Goal: Task Accomplishment & Management: Manage account settings

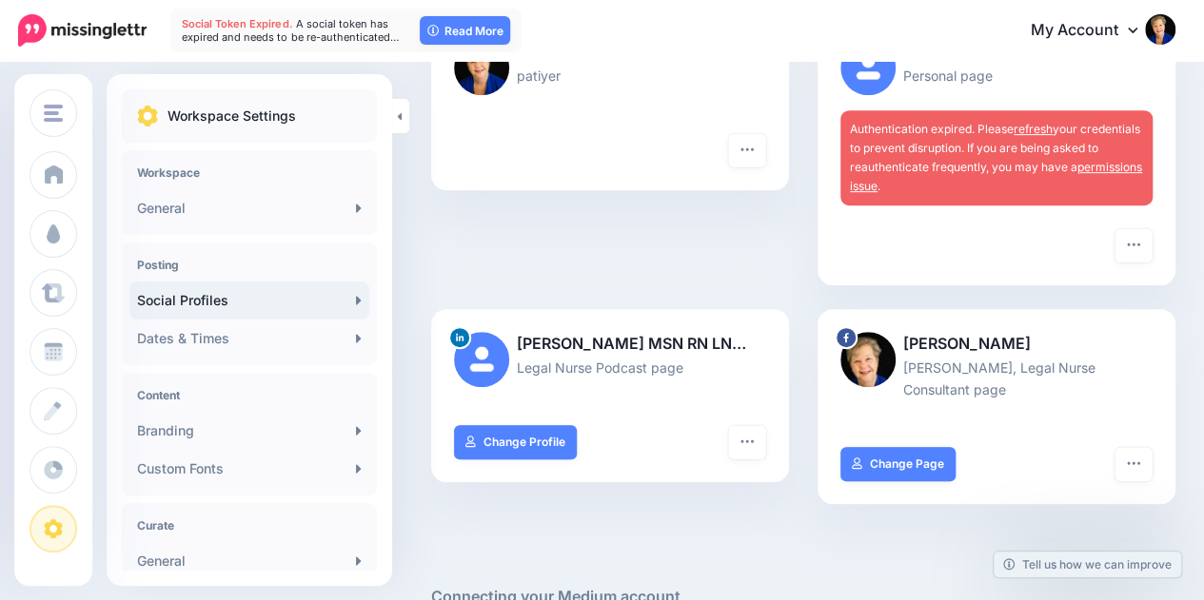
scroll to position [366, 0]
click at [1048, 126] on link "refresh" at bounding box center [1032, 128] width 39 height 14
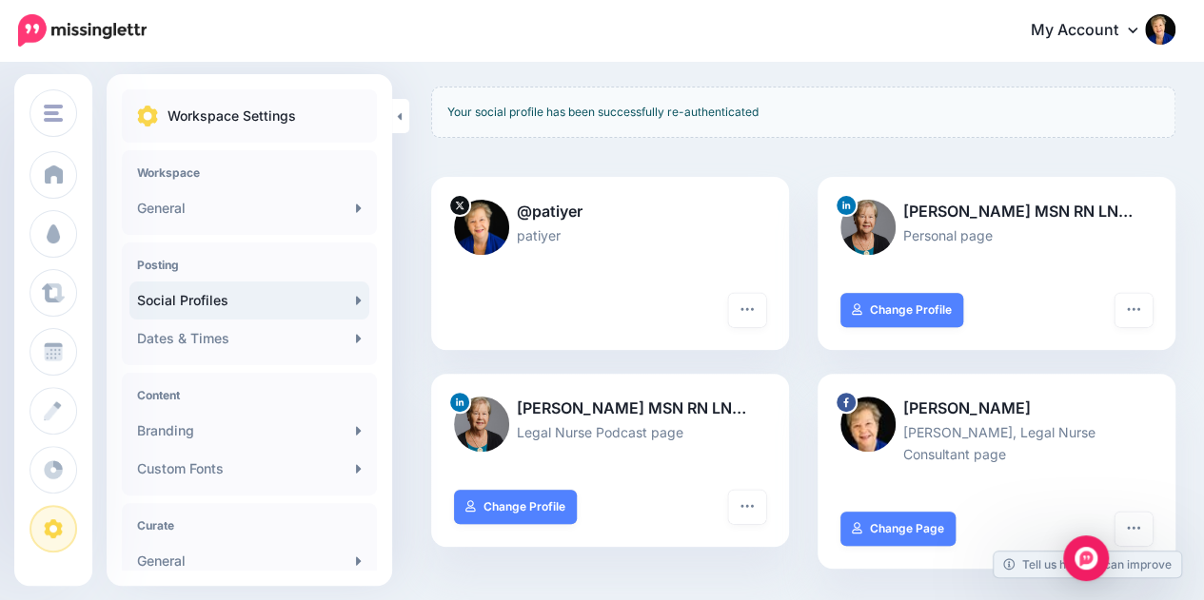
scroll to position [244, 0]
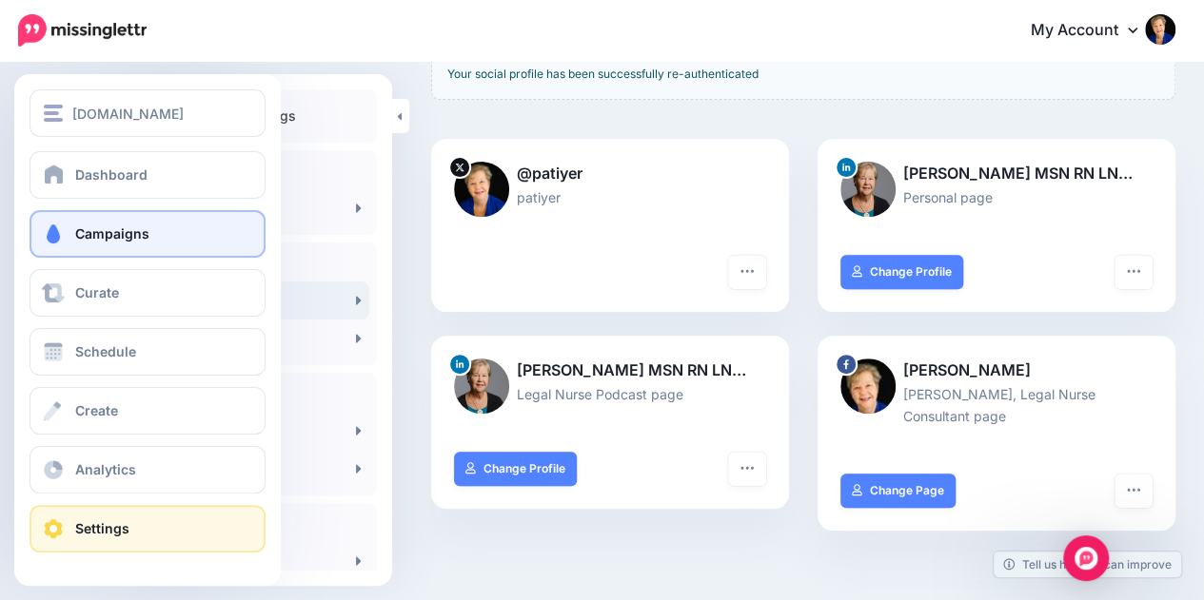
click at [52, 243] on span at bounding box center [53, 234] width 25 height 19
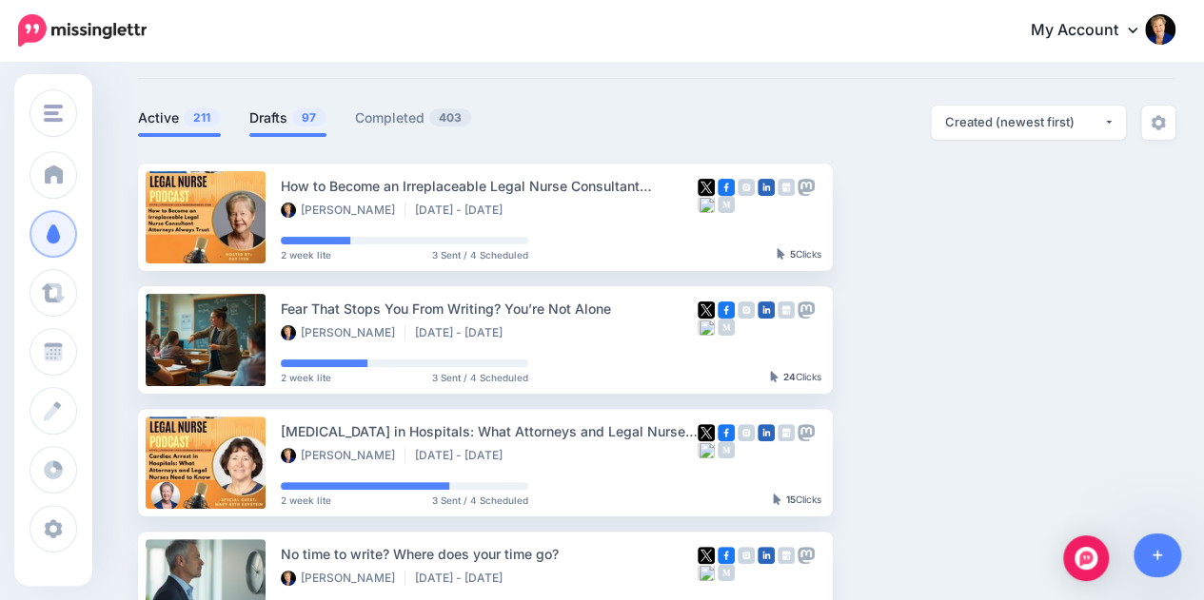
scroll to position [89, 0]
click at [282, 108] on link "Drafts 97" at bounding box center [287, 117] width 77 height 23
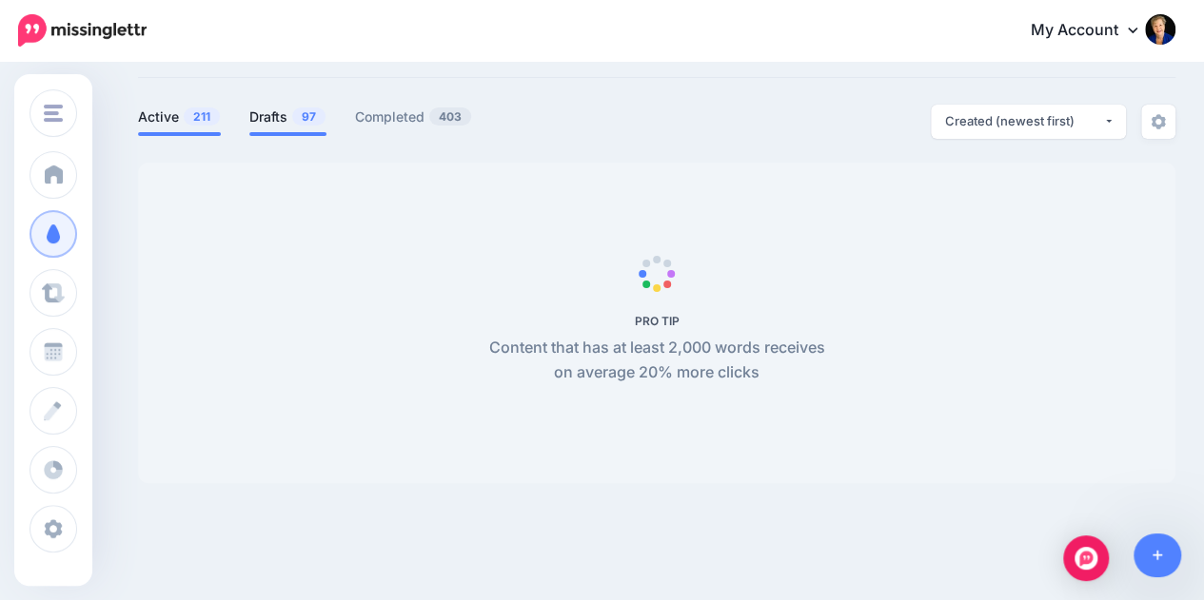
click at [204, 115] on span "211" at bounding box center [202, 117] width 36 height 18
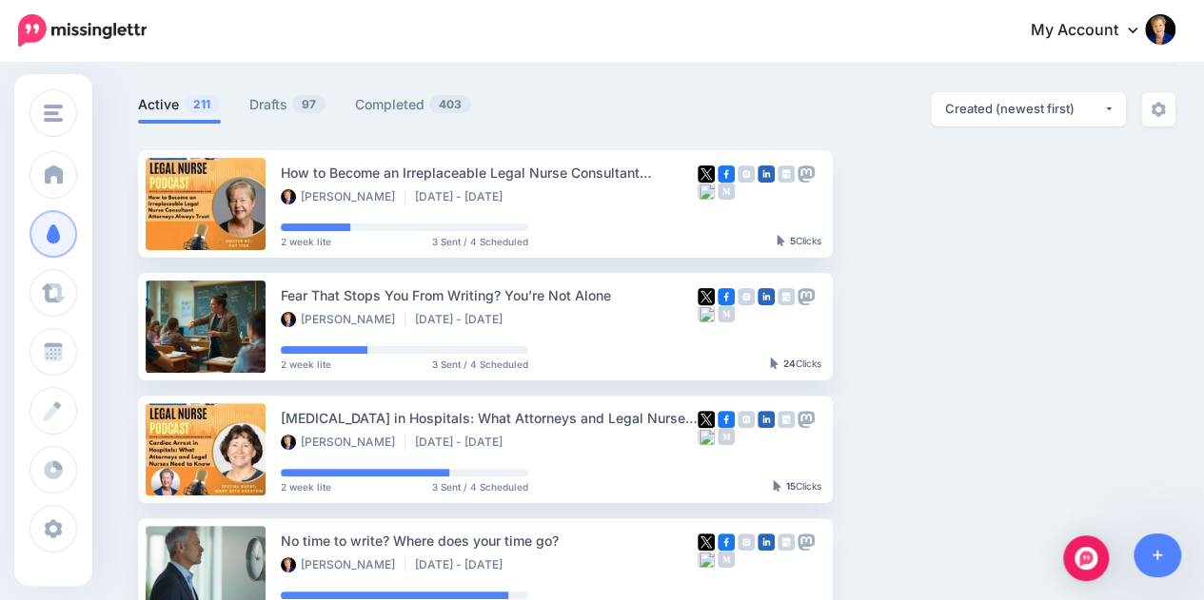
scroll to position [103, 0]
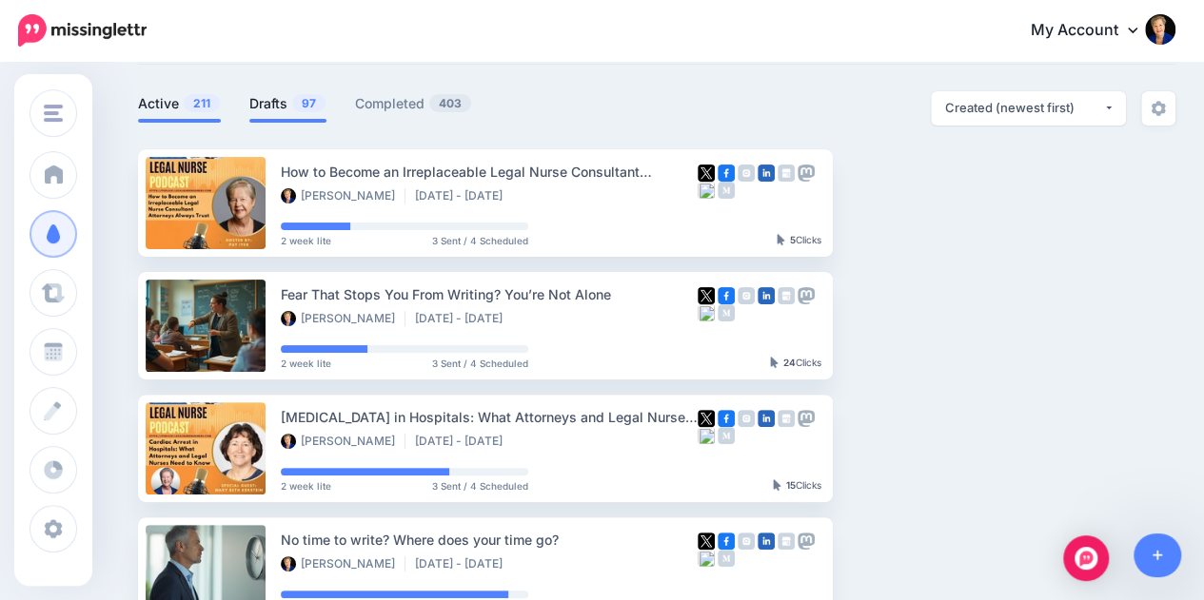
click at [285, 100] on link "Drafts 97" at bounding box center [287, 103] width 77 height 23
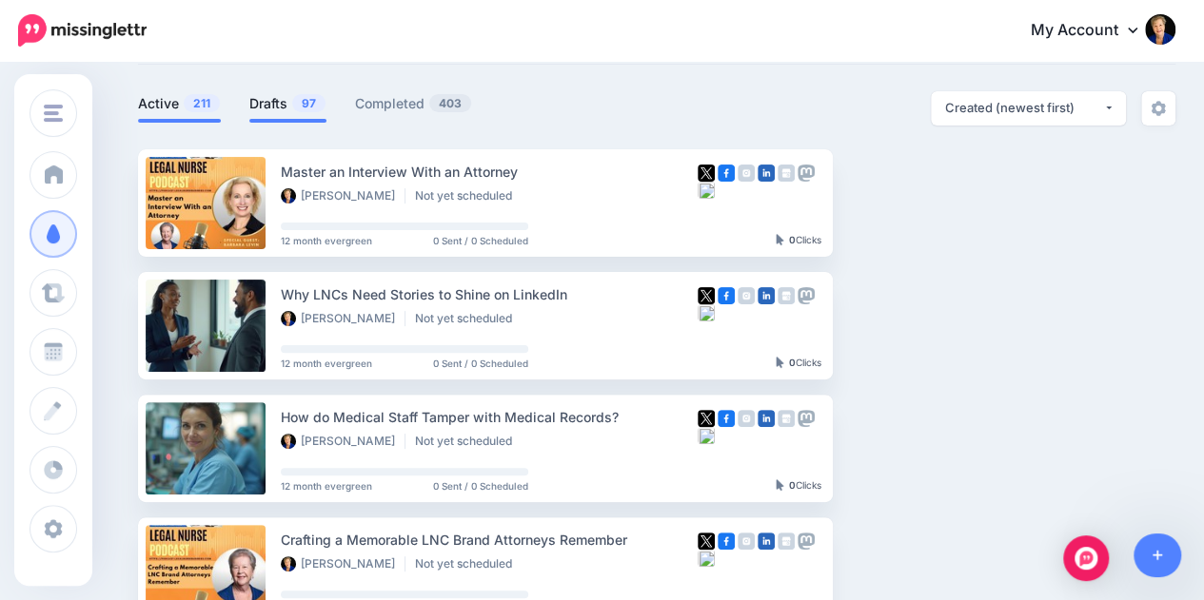
click at [169, 92] on link "Active 211" at bounding box center [179, 103] width 83 height 23
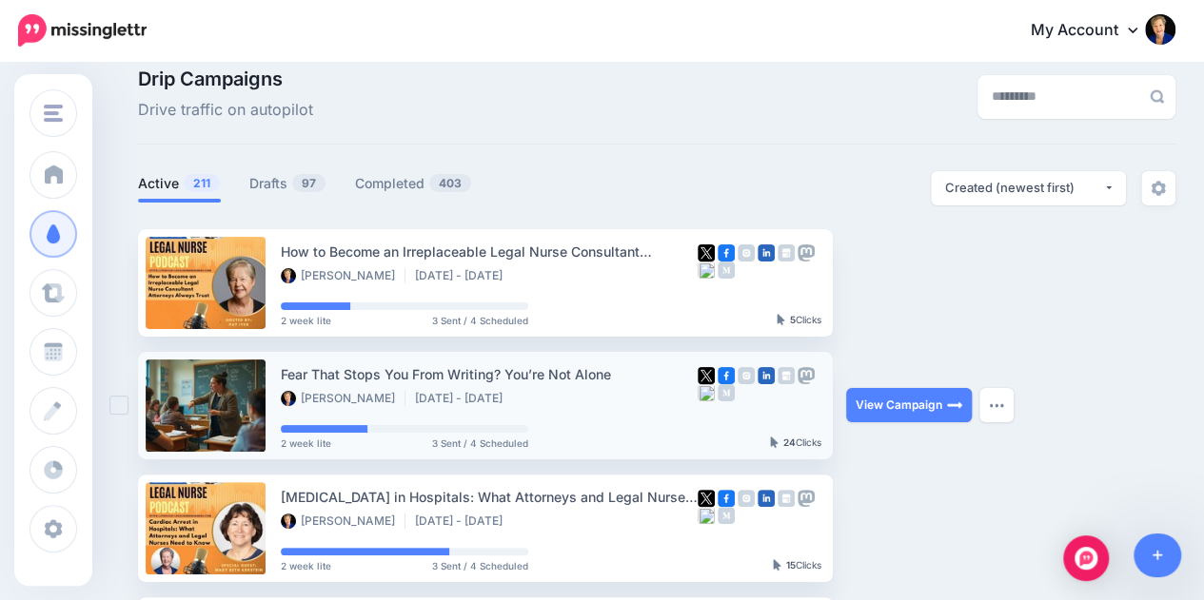
scroll to position [0, 0]
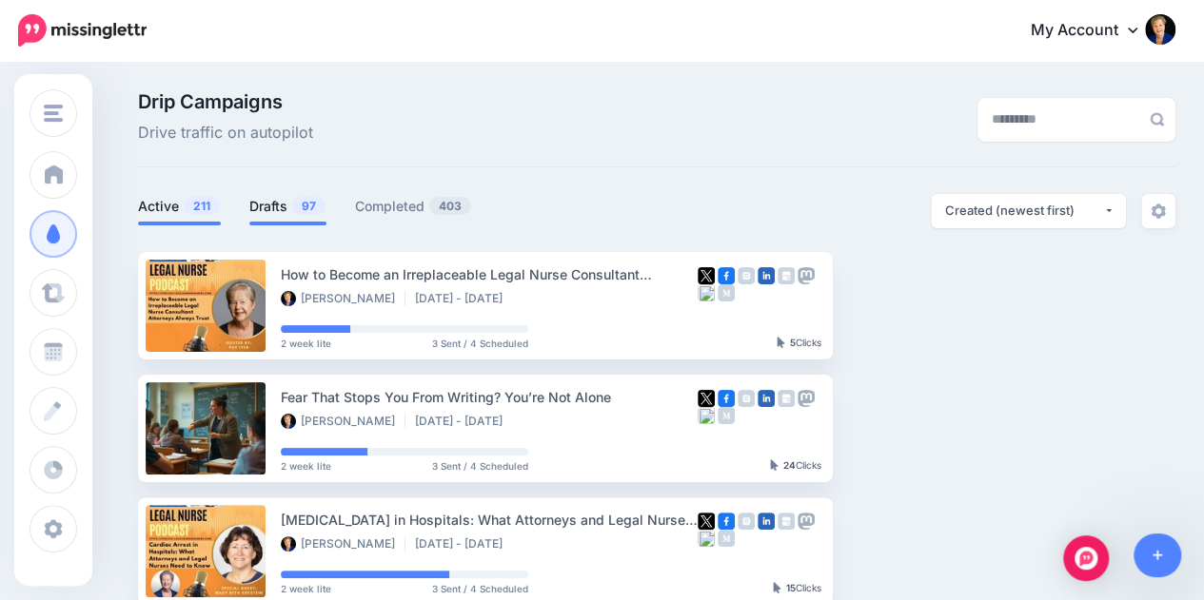
click at [289, 206] on link "Drafts 97" at bounding box center [287, 206] width 77 height 23
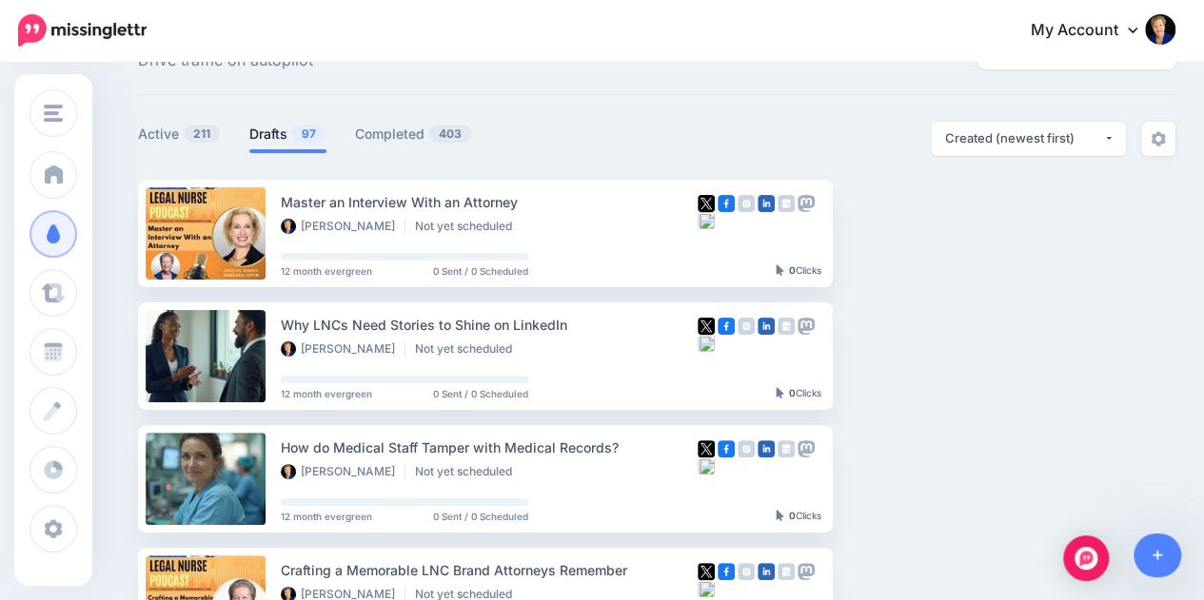
scroll to position [71, 0]
click at [203, 131] on span "211" at bounding box center [202, 135] width 36 height 18
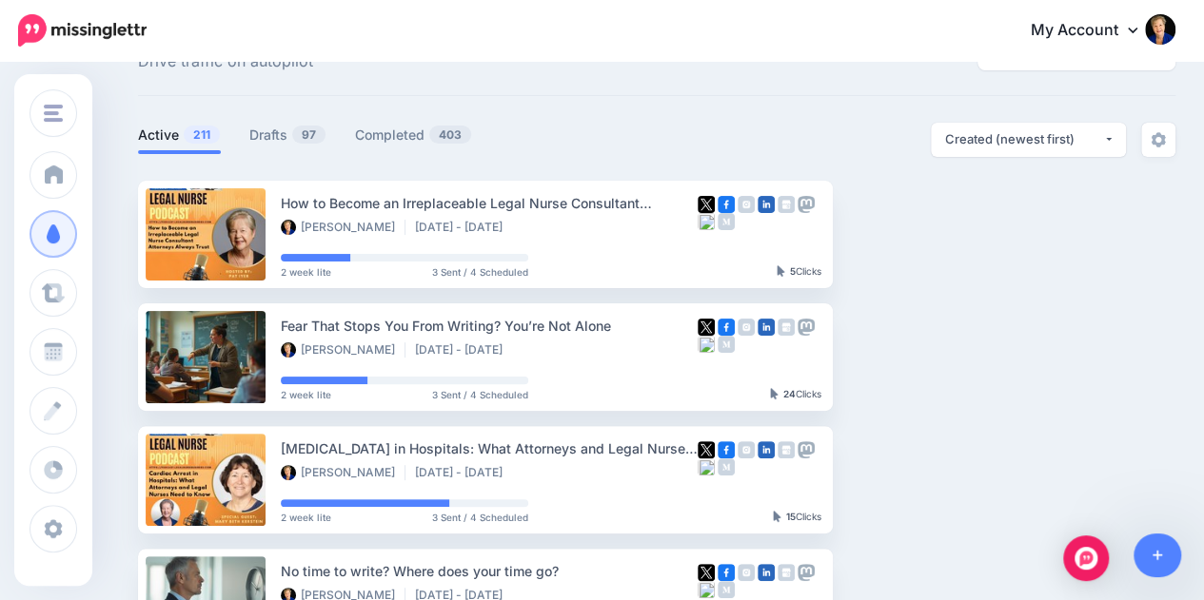
scroll to position [1146, 0]
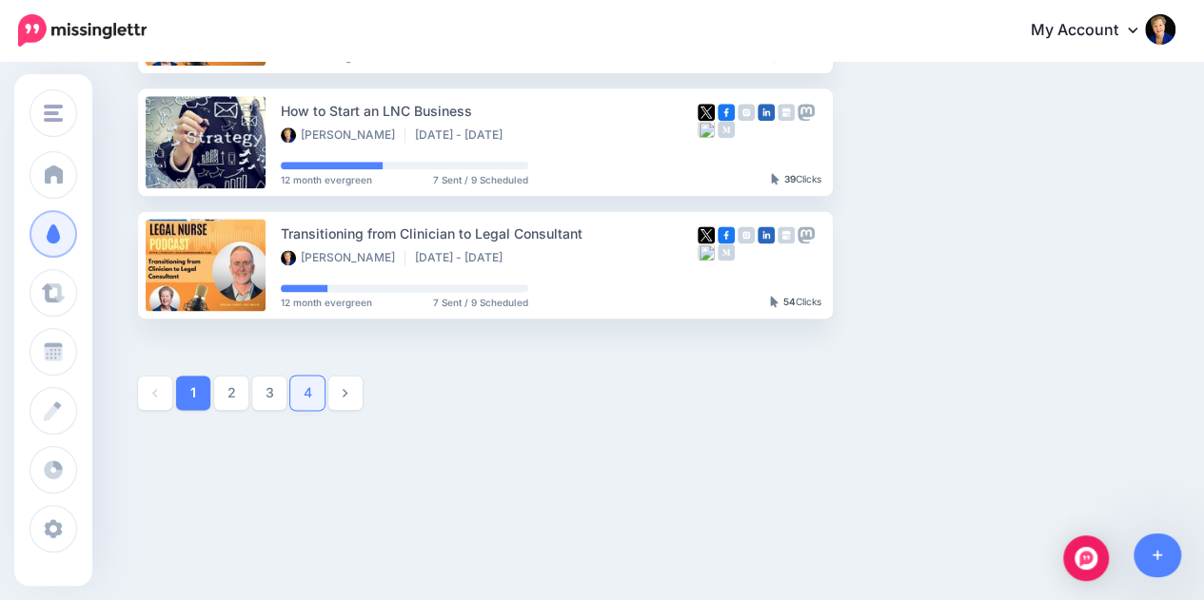
click at [320, 391] on link "4" at bounding box center [307, 393] width 34 height 34
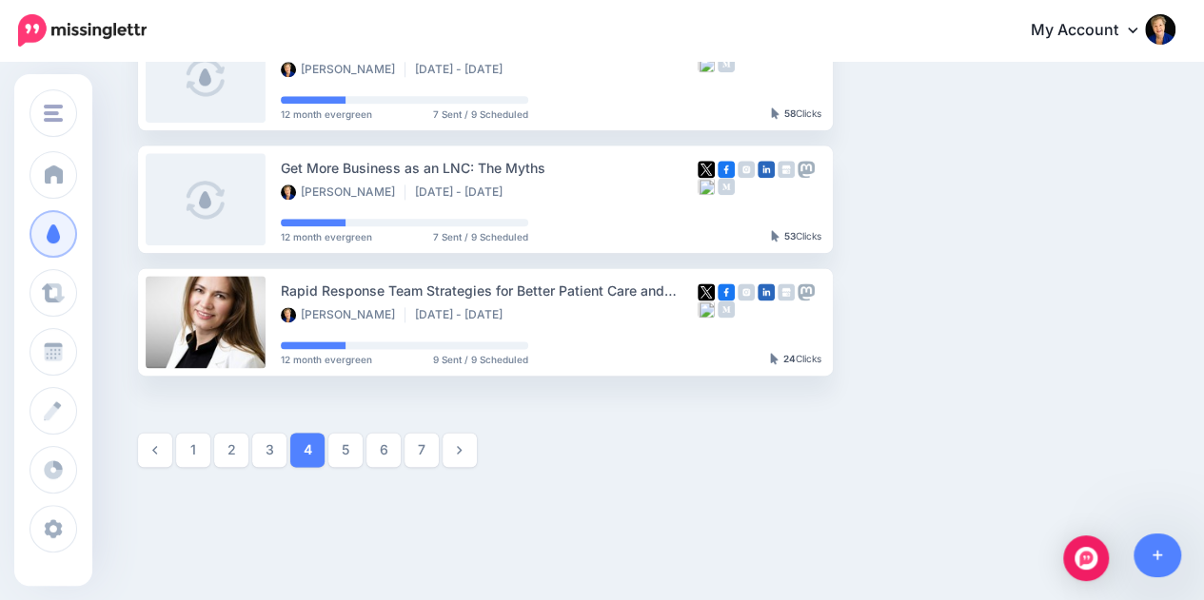
scroll to position [1090, 0]
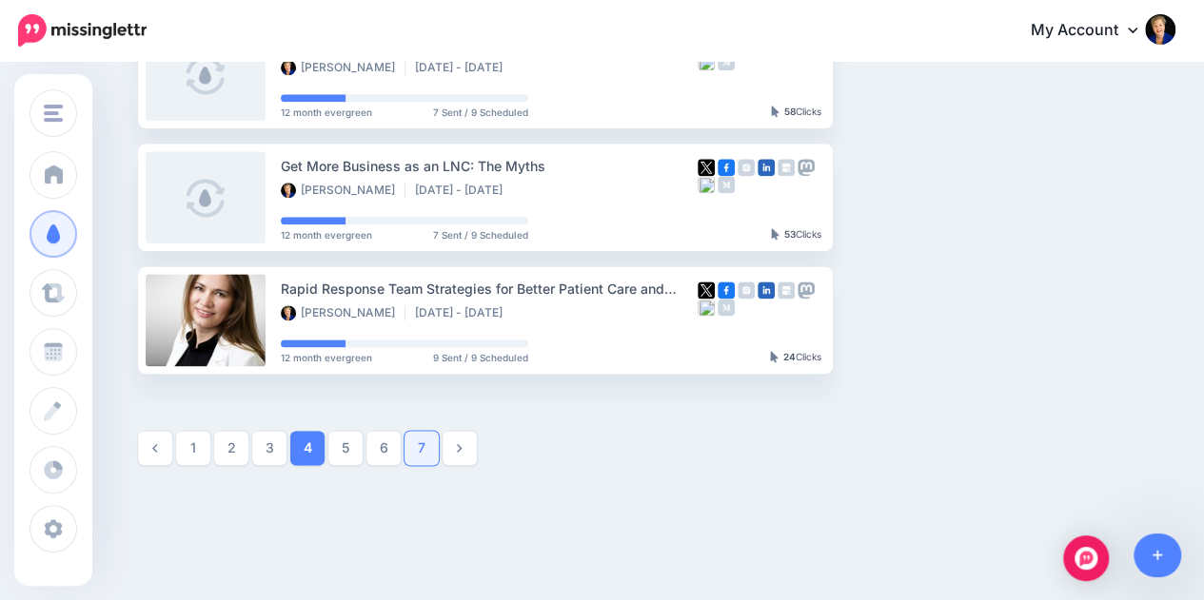
click at [432, 445] on link "7" at bounding box center [421, 448] width 34 height 34
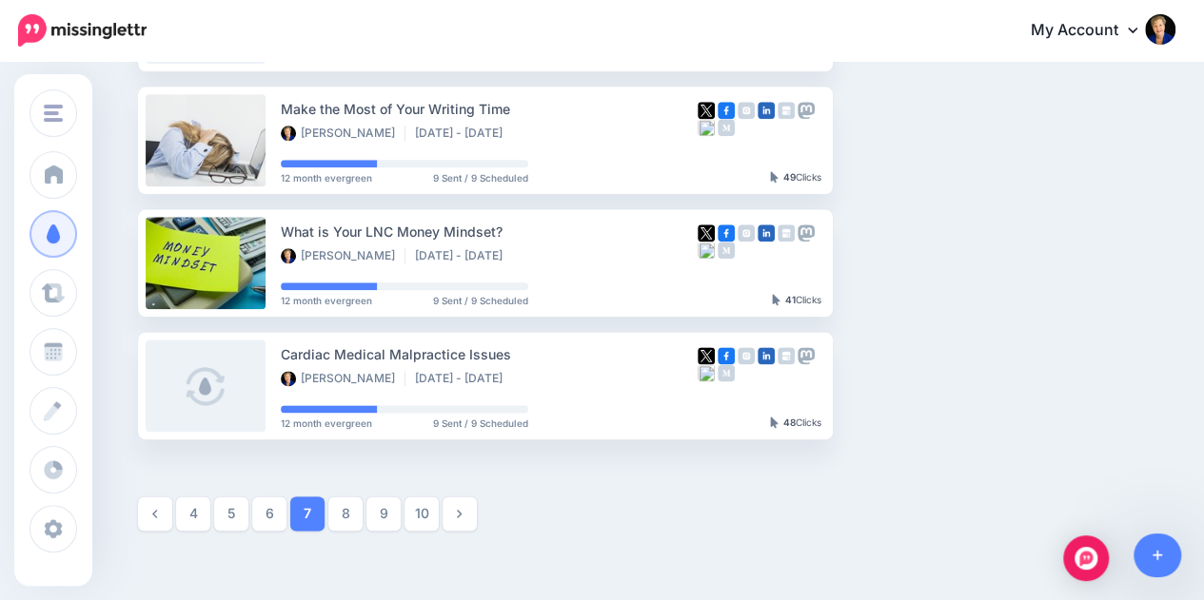
scroll to position [1146, 0]
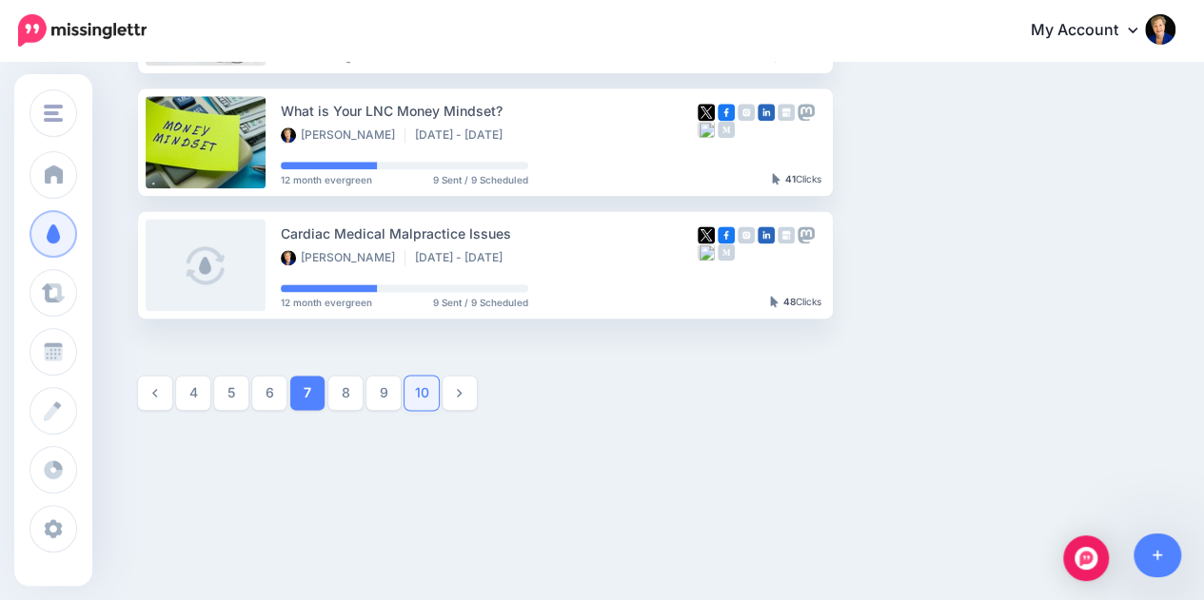
click at [424, 391] on link "10" at bounding box center [421, 393] width 34 height 34
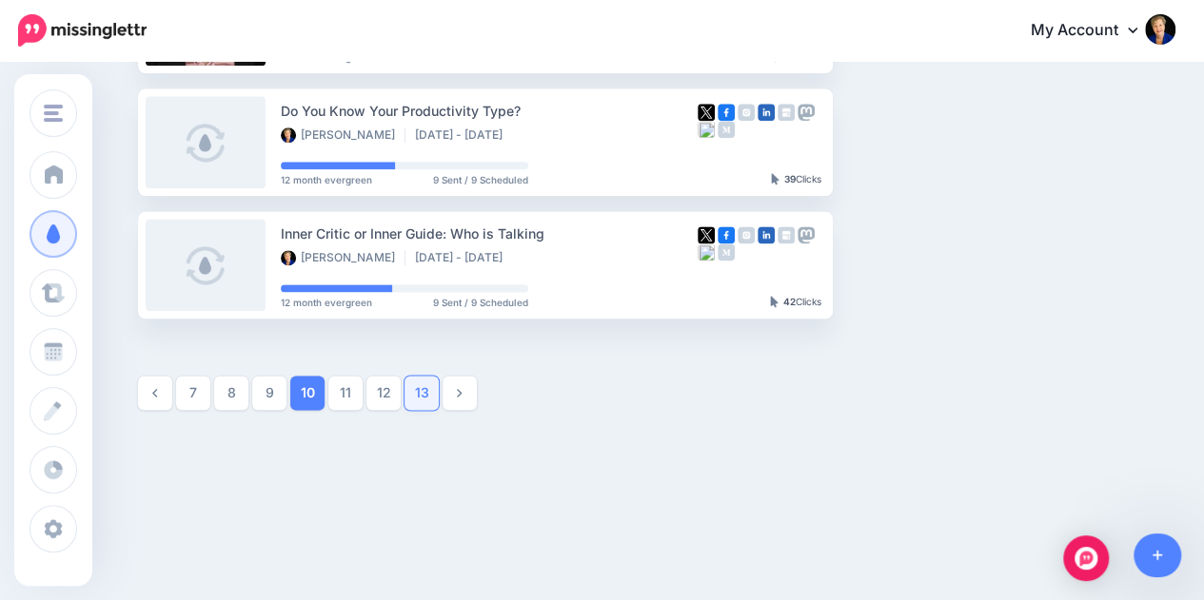
click at [428, 385] on link "13" at bounding box center [421, 393] width 34 height 34
click at [417, 395] on link "16" at bounding box center [421, 393] width 34 height 34
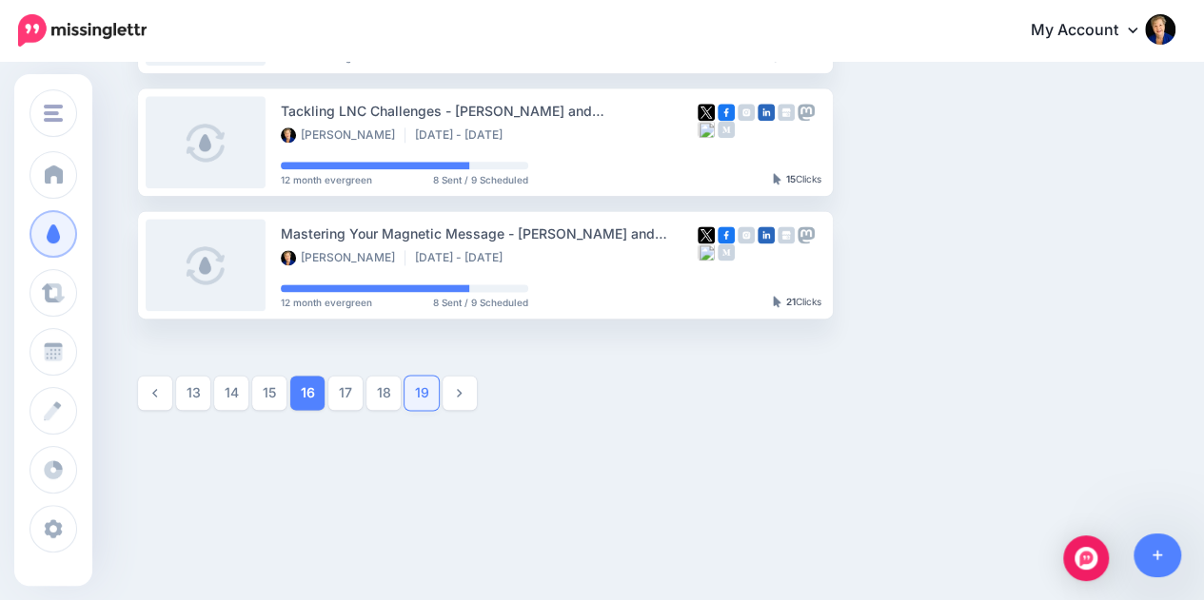
click at [419, 395] on link "19" at bounding box center [421, 393] width 34 height 34
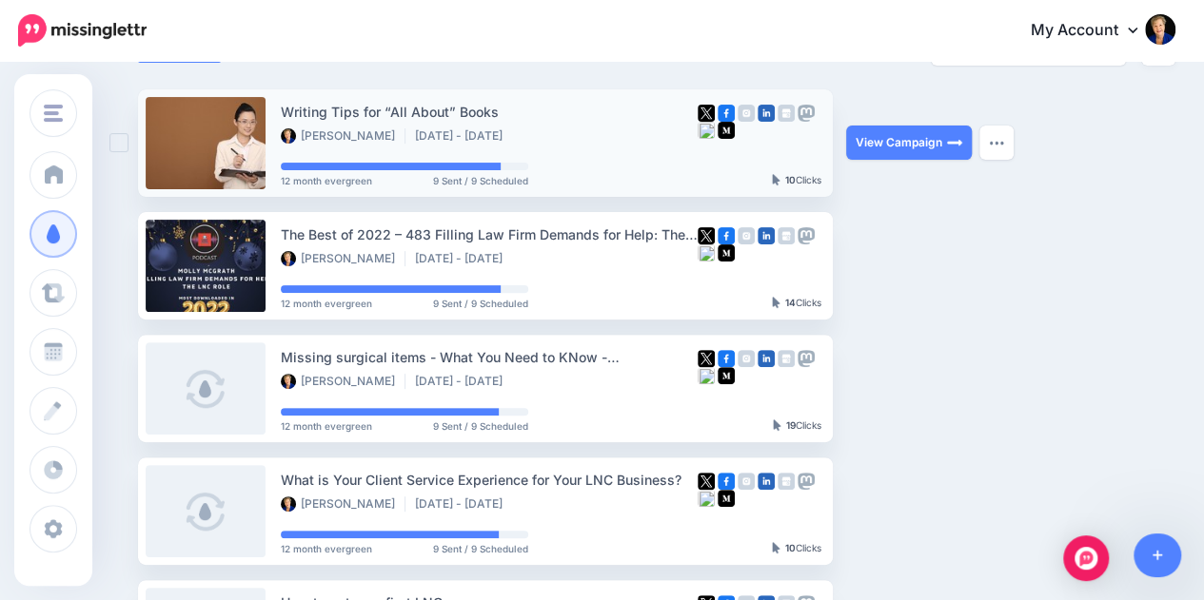
drag, startPoint x: 461, startPoint y: 130, endPoint x: 535, endPoint y: 135, distance: 73.4
click at [521, 135] on ul "Patricia Iyer Jul 6 2023 - Jan 27 2026" at bounding box center [401, 135] width 241 height 15
click at [575, 153] on div "Writing Tips for “All About” Books Patricia Iyer Jul 6 2023 - Jan 27 2026 12 mo…" at bounding box center [489, 143] width 417 height 85
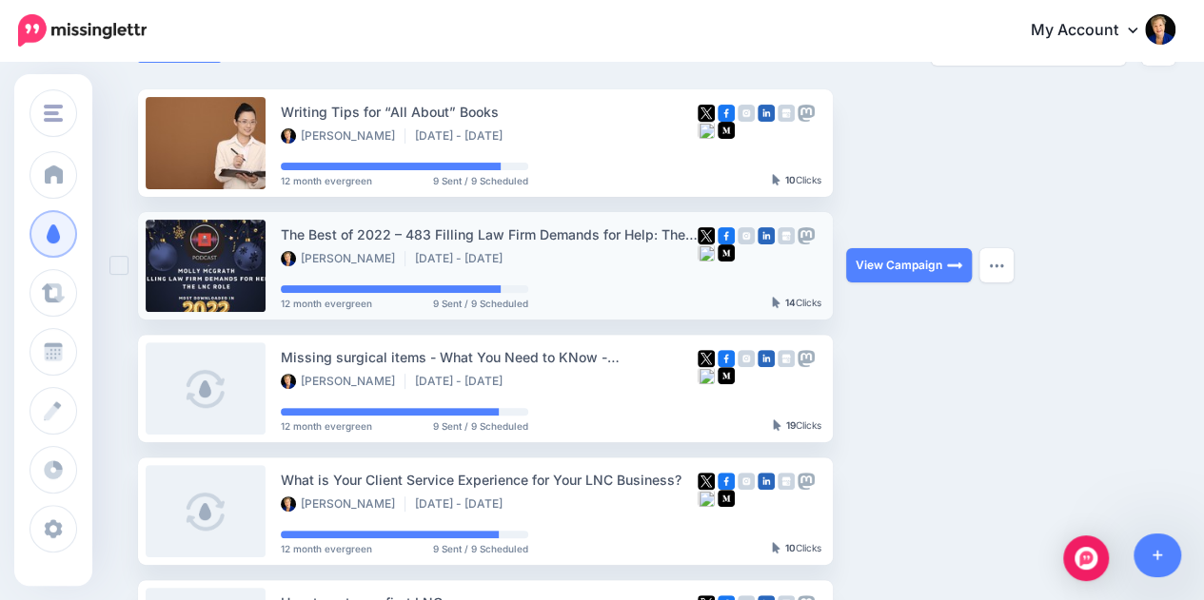
drag, startPoint x: 502, startPoint y: 253, endPoint x: 521, endPoint y: 254, distance: 19.1
click at [512, 254] on li "Jul 6 2023 - Jan 28 2026" at bounding box center [463, 258] width 97 height 15
click at [561, 258] on div "Patricia Iyer Jul 6 2023 - Jan 28 2026" at bounding box center [489, 259] width 417 height 17
click at [986, 265] on button "button" at bounding box center [996, 265] width 34 height 34
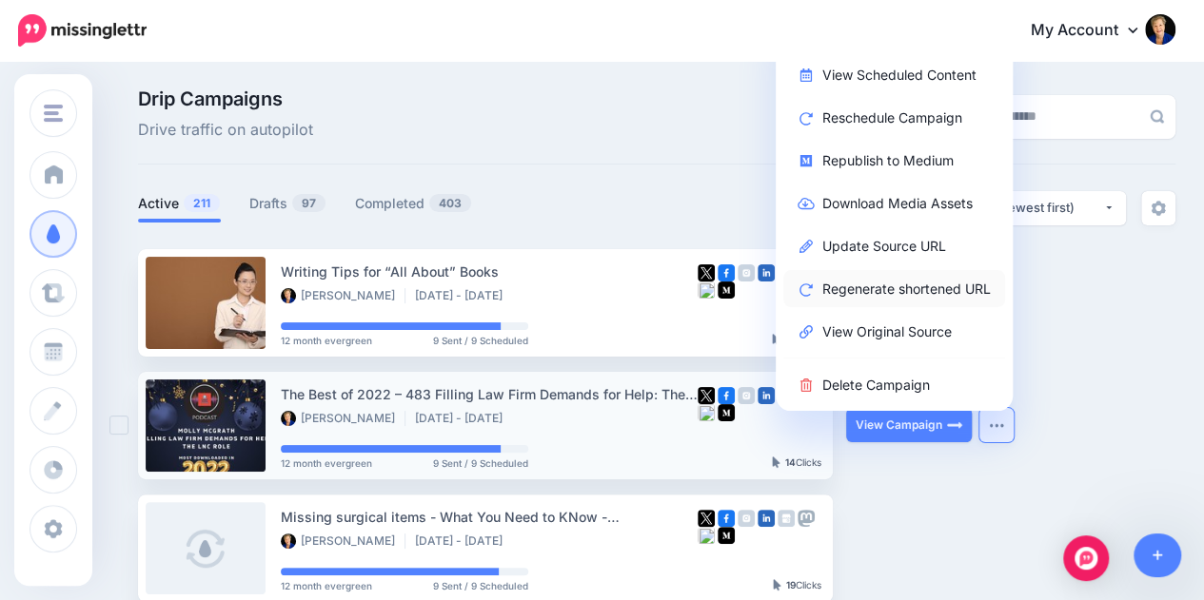
scroll to position [0, 0]
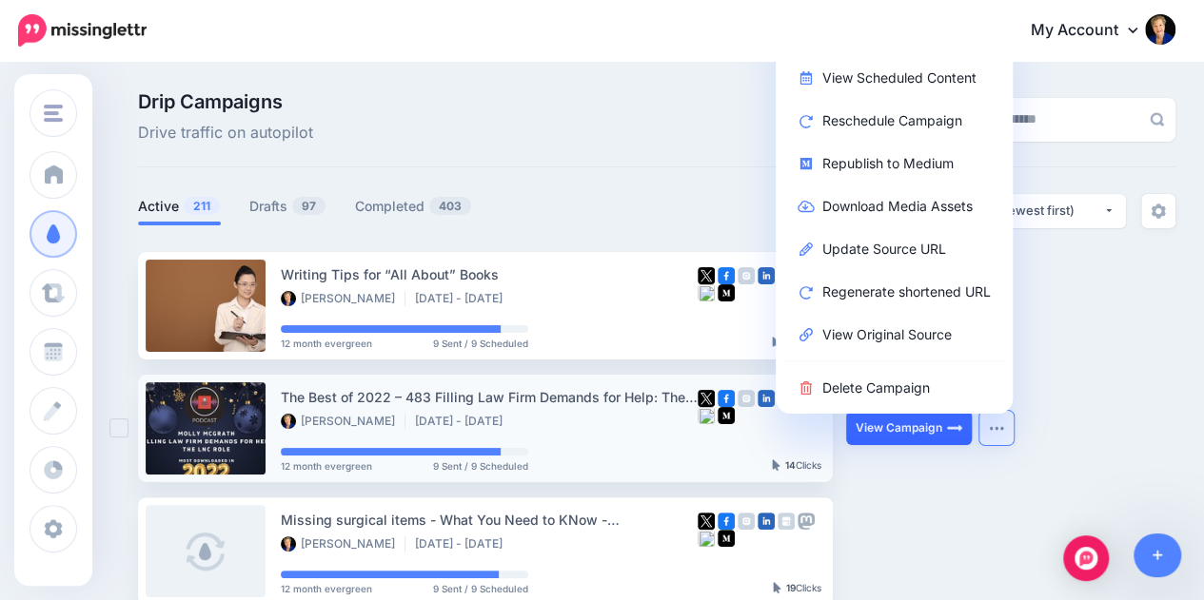
click at [872, 431] on link "View Campaign" at bounding box center [909, 428] width 126 height 34
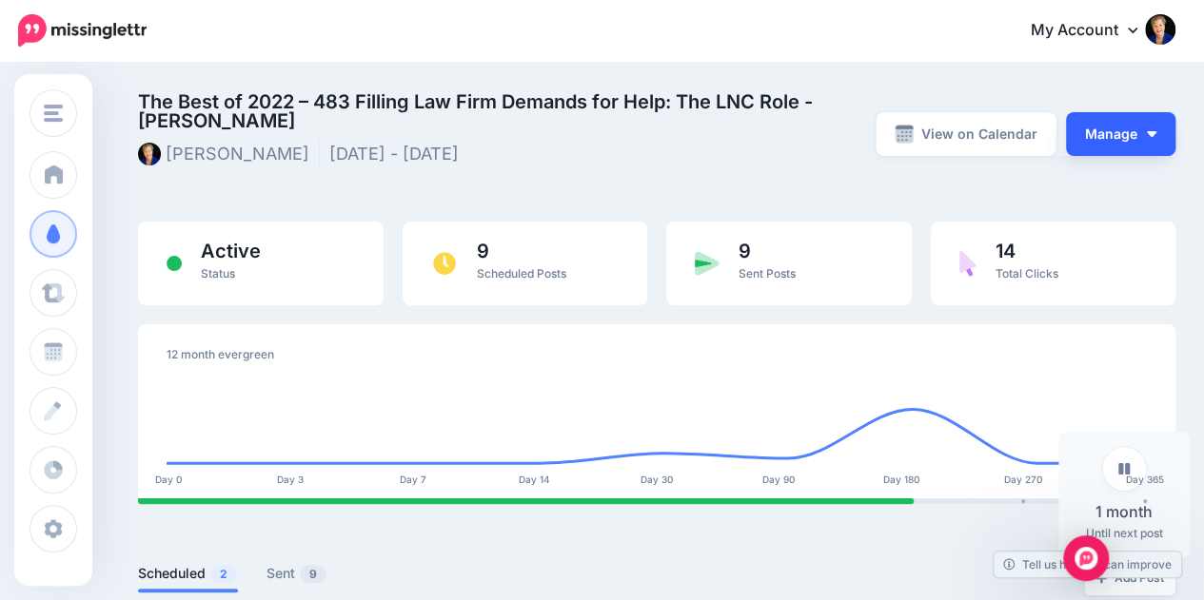
click at [1130, 142] on button "Manage" at bounding box center [1120, 134] width 109 height 44
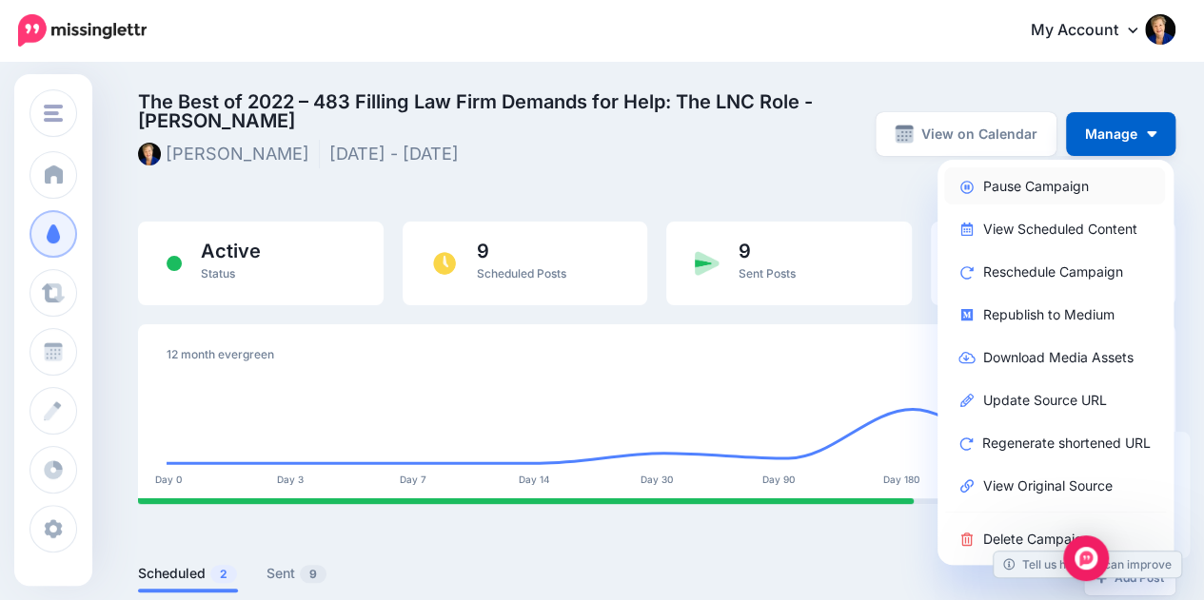
click at [1045, 189] on link "Pause Campaign" at bounding box center [1054, 185] width 221 height 37
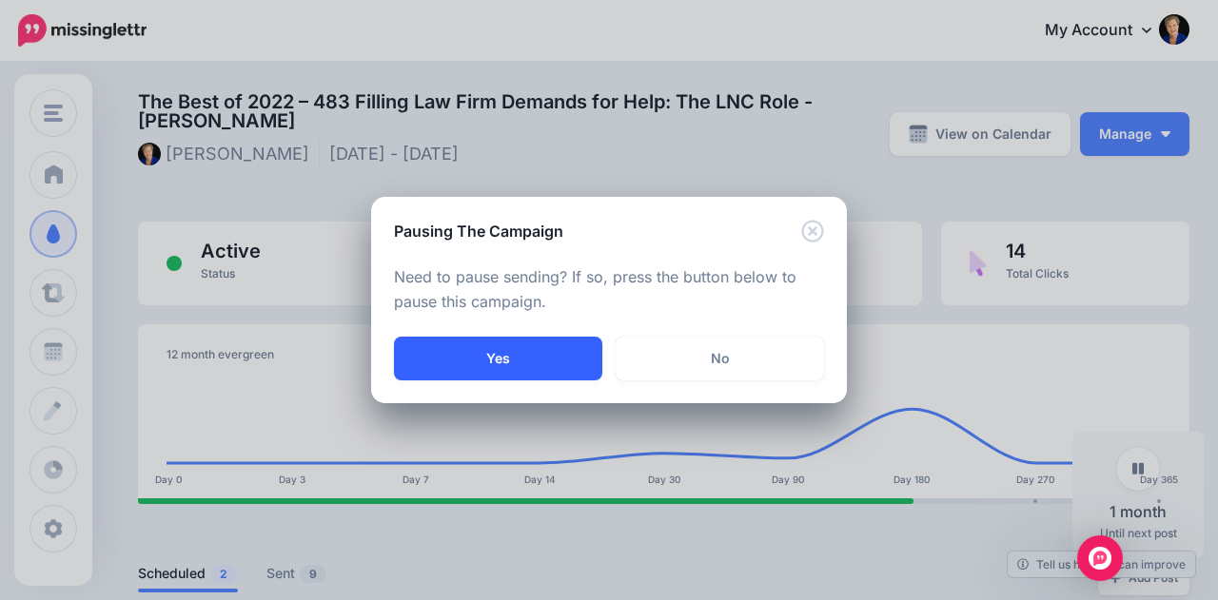
click at [486, 368] on button "Yes" at bounding box center [498, 359] width 208 height 44
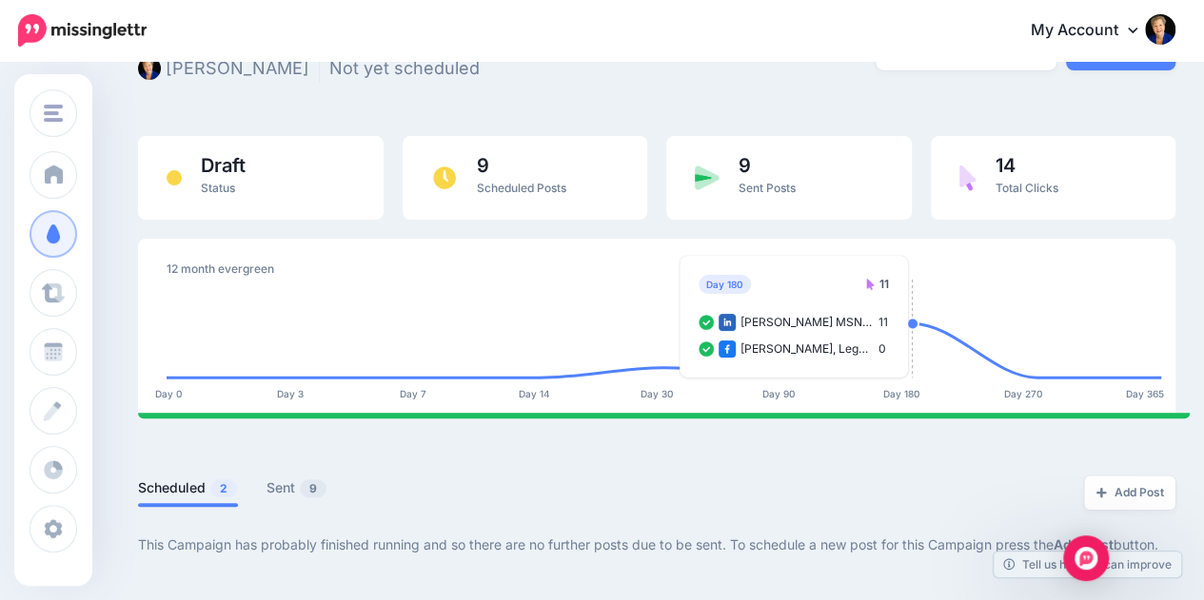
scroll to position [246, 0]
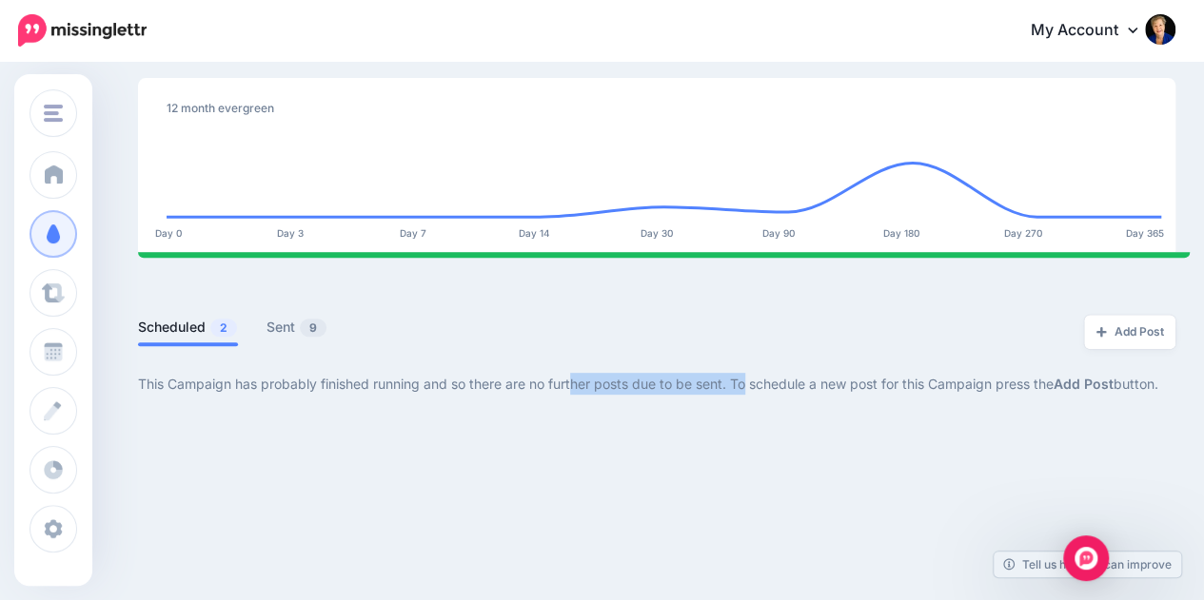
drag, startPoint x: 573, startPoint y: 382, endPoint x: 750, endPoint y: 376, distance: 177.1
click at [750, 376] on p "This Campaign has probably finished running and so there are no further posts d…" at bounding box center [656, 384] width 1037 height 22
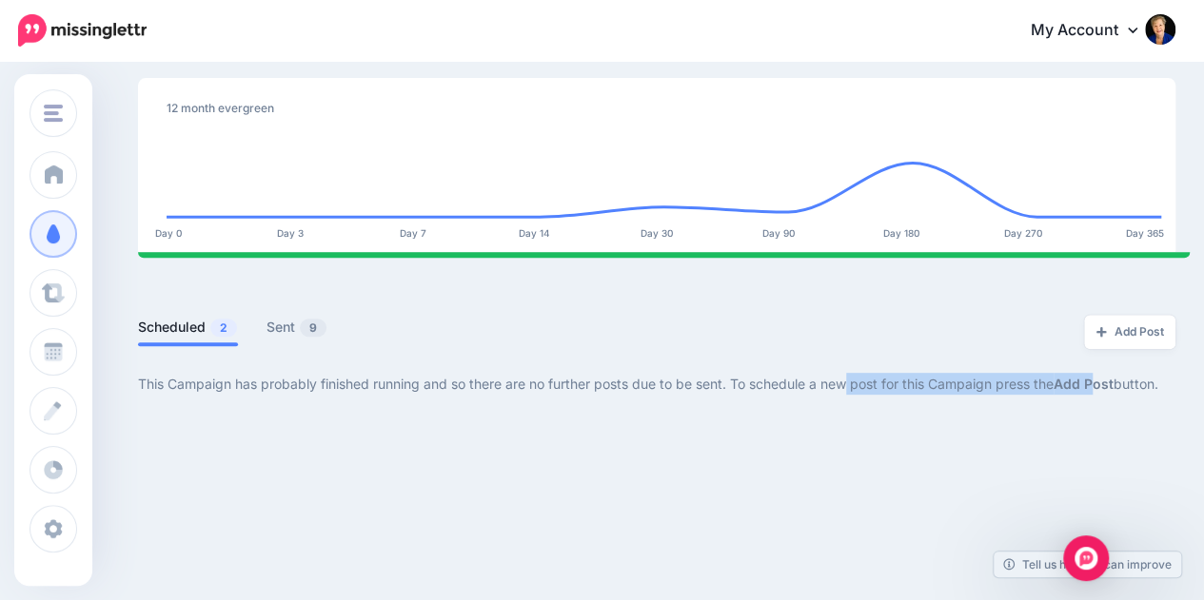
drag, startPoint x: 853, startPoint y: 375, endPoint x: 1106, endPoint y: 380, distance: 253.1
click at [1106, 380] on p "This Campaign has probably finished running and so there are no further posts d…" at bounding box center [656, 384] width 1037 height 22
click at [282, 321] on link "Sent 9" at bounding box center [296, 327] width 61 height 23
click at [171, 325] on link "Scheduled 2" at bounding box center [188, 327] width 100 height 23
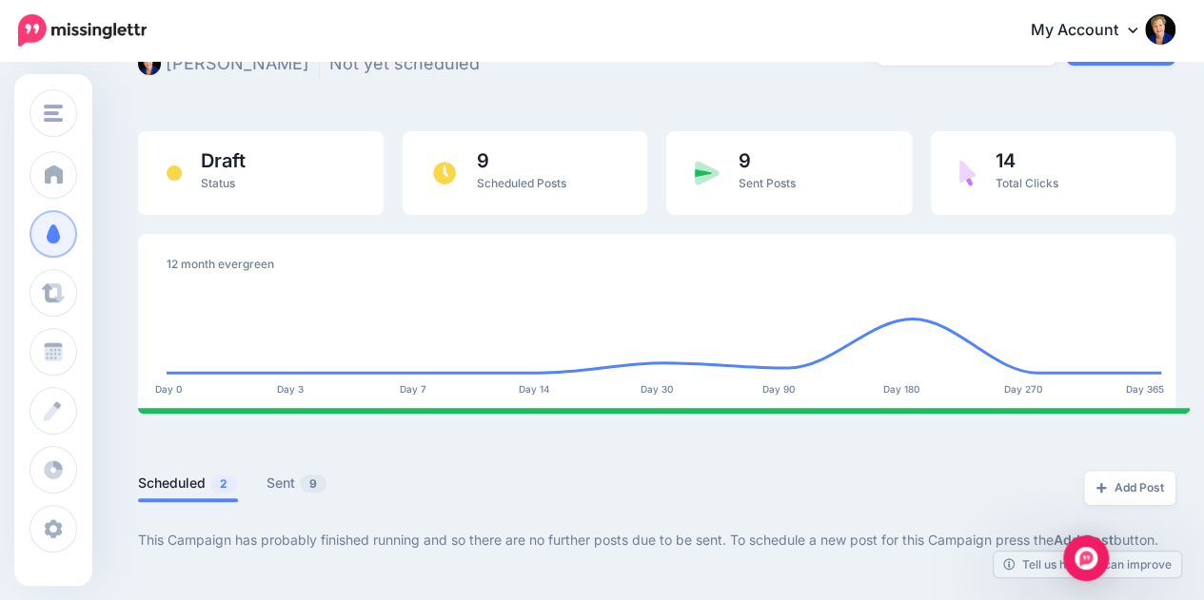
scroll to position [0, 0]
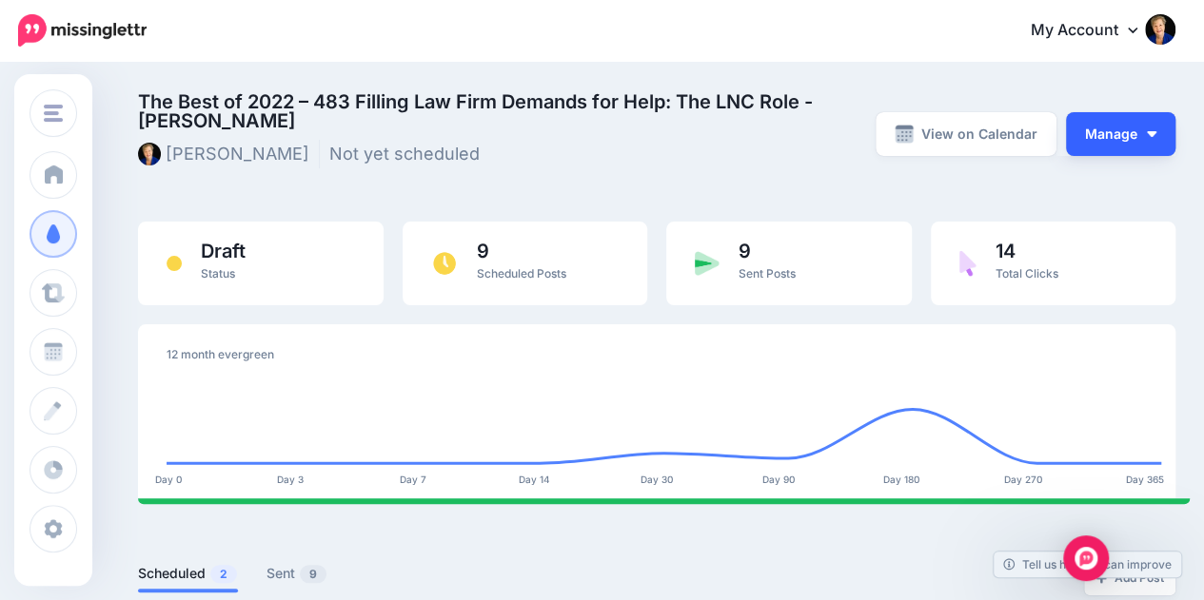
click at [1118, 146] on button "Manage" at bounding box center [1120, 134] width 109 height 44
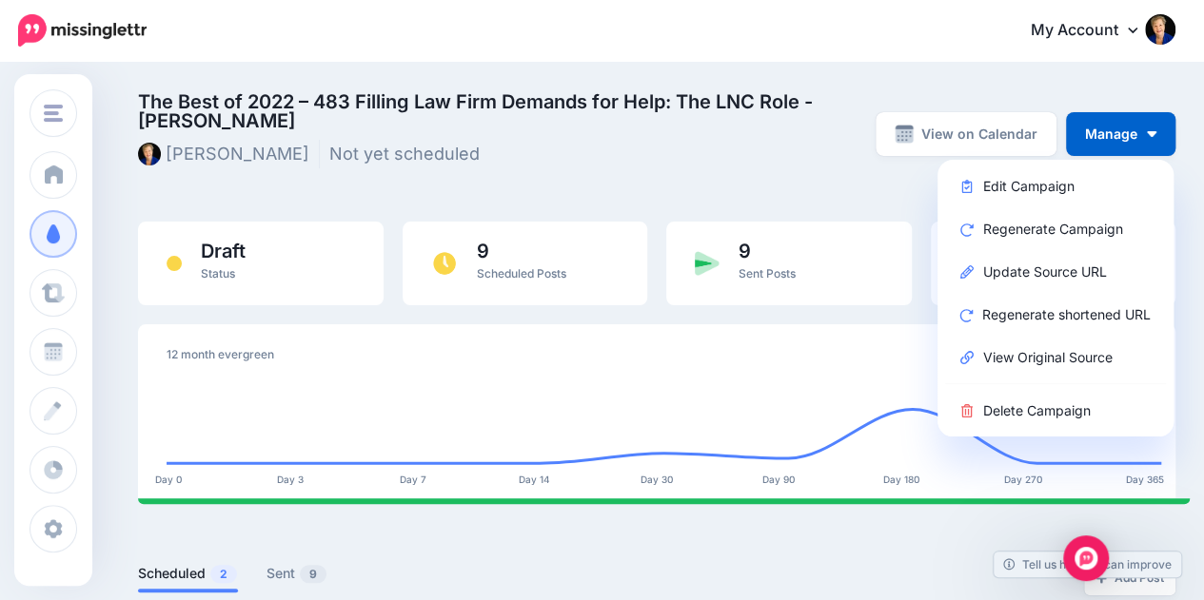
click at [457, 107] on span "The Best of 2022 – 483 Filling Law Firm Demands for Help: The LNC Role - [PERSO…" at bounding box center [479, 111] width 682 height 38
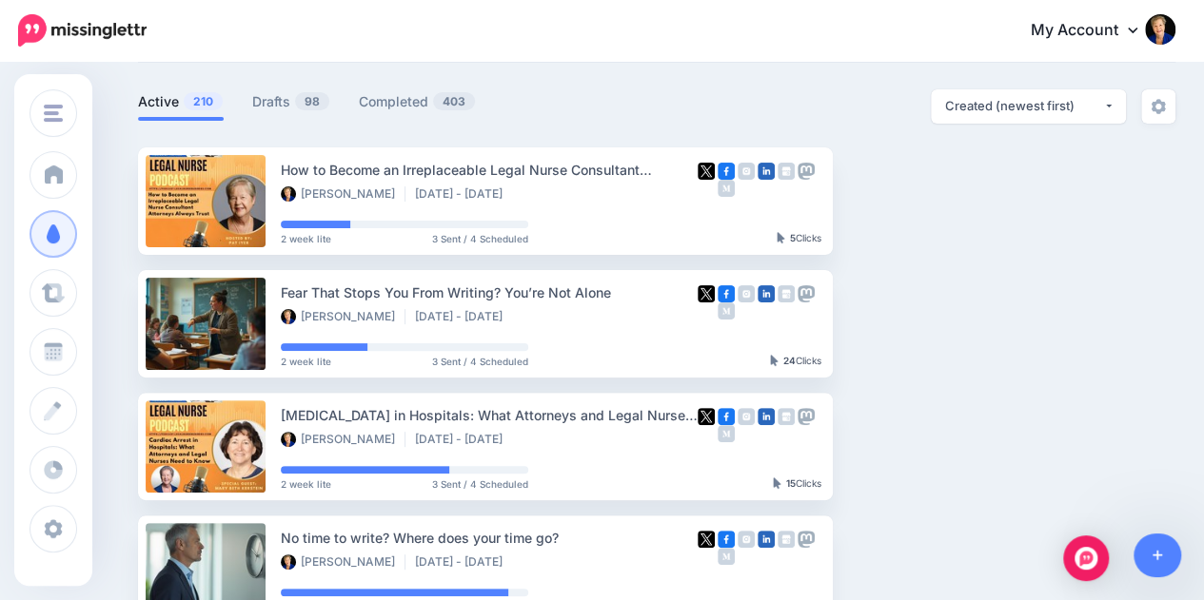
scroll to position [112, 0]
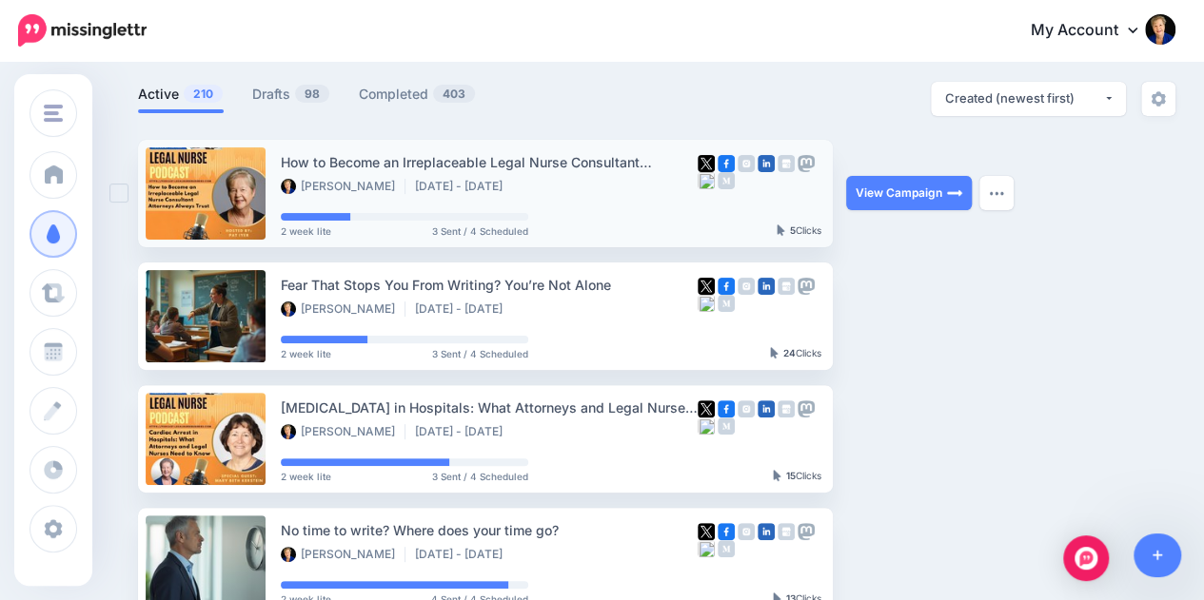
drag, startPoint x: 279, startPoint y: 229, endPoint x: 339, endPoint y: 241, distance: 61.0
click at [339, 241] on li "How to Become an Irreplaceable Legal Nurse Consultant Attorneys Always Trust [P…" at bounding box center [485, 194] width 695 height 108
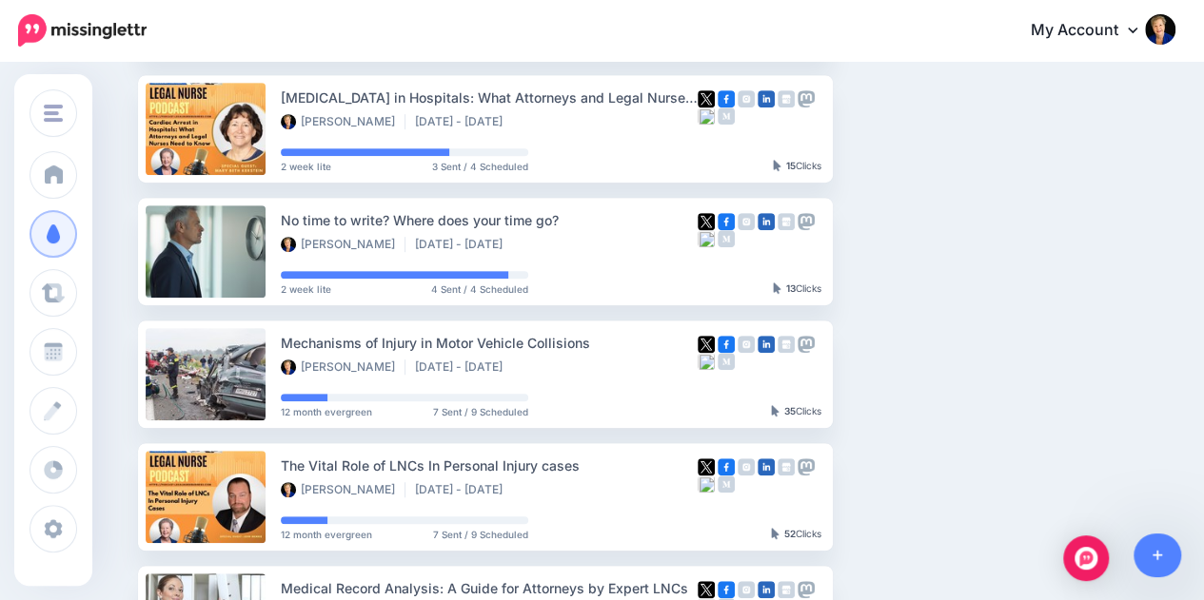
scroll to position [545, 0]
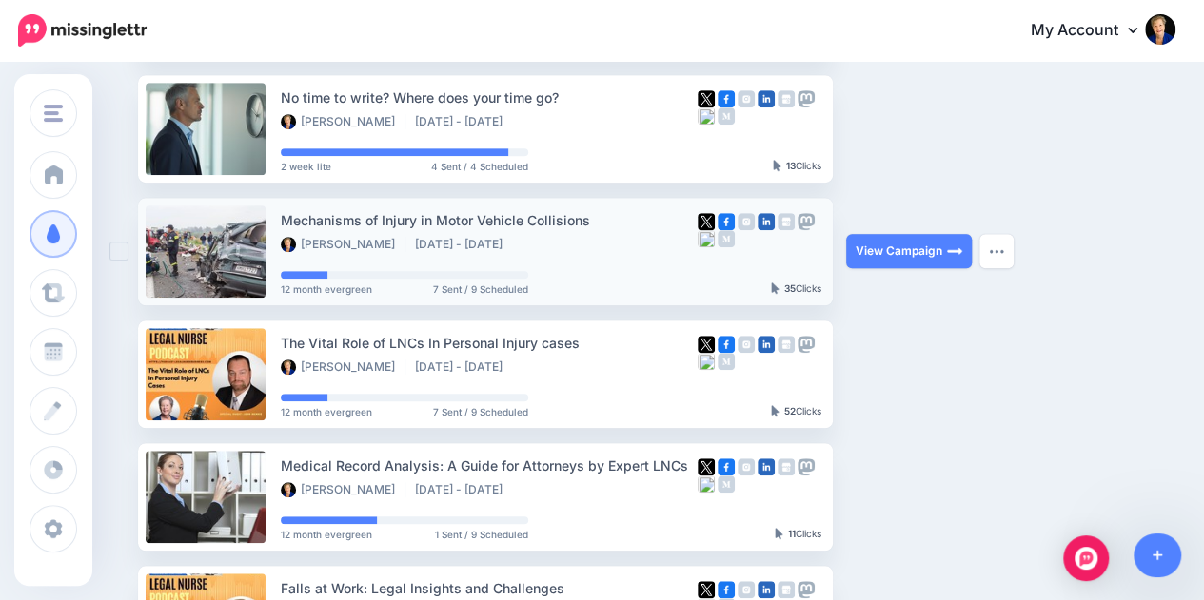
drag, startPoint x: 381, startPoint y: 291, endPoint x: 274, endPoint y: 290, distance: 106.6
click at [274, 290] on li "Mechanisms of Injury in Motor Vehicle Collisions [PERSON_NAME] [DATE] - [DATE] …" at bounding box center [485, 252] width 695 height 108
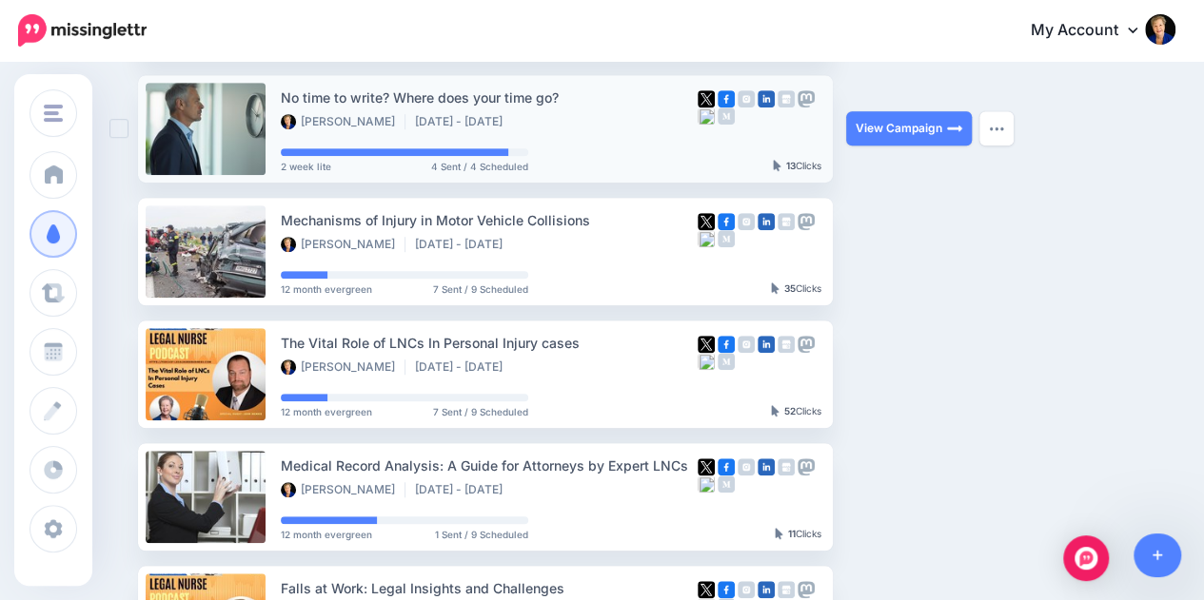
drag, startPoint x: 336, startPoint y: 164, endPoint x: 271, endPoint y: 153, distance: 65.5
click at [271, 153] on li "No time to write? Where does your time go? [PERSON_NAME] [DATE] - [DATE] 2 week…" at bounding box center [485, 129] width 695 height 108
click at [346, 183] on ul "How to Become an Irreplaceable Legal Nurse Consultant Attorneys Always Trust [P…" at bounding box center [656, 313] width 1037 height 1212
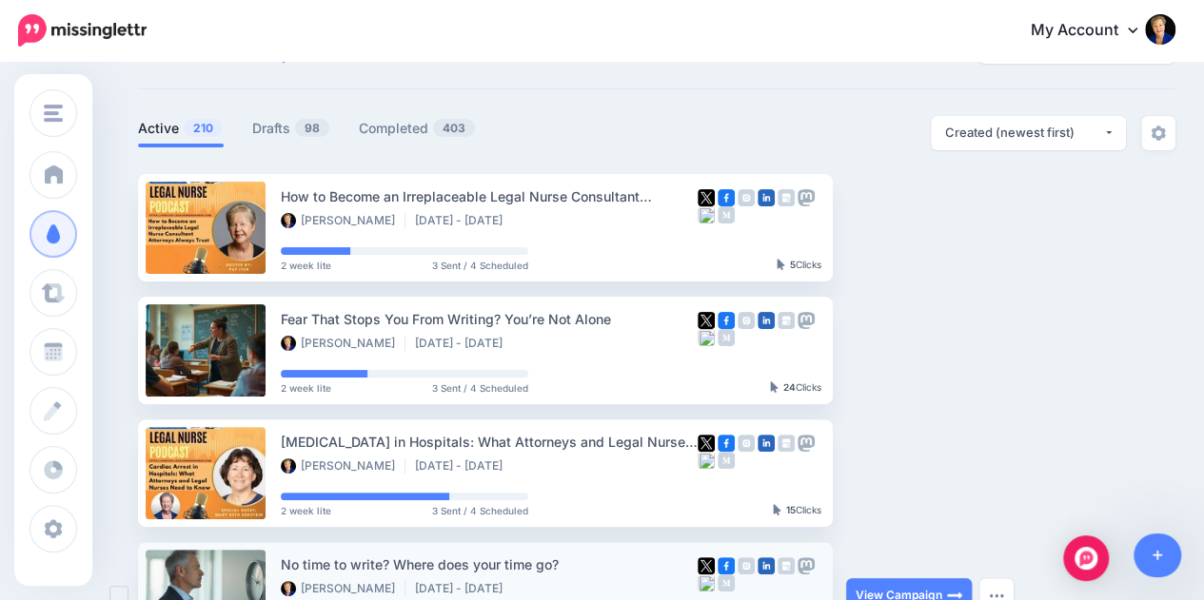
scroll to position [0, 0]
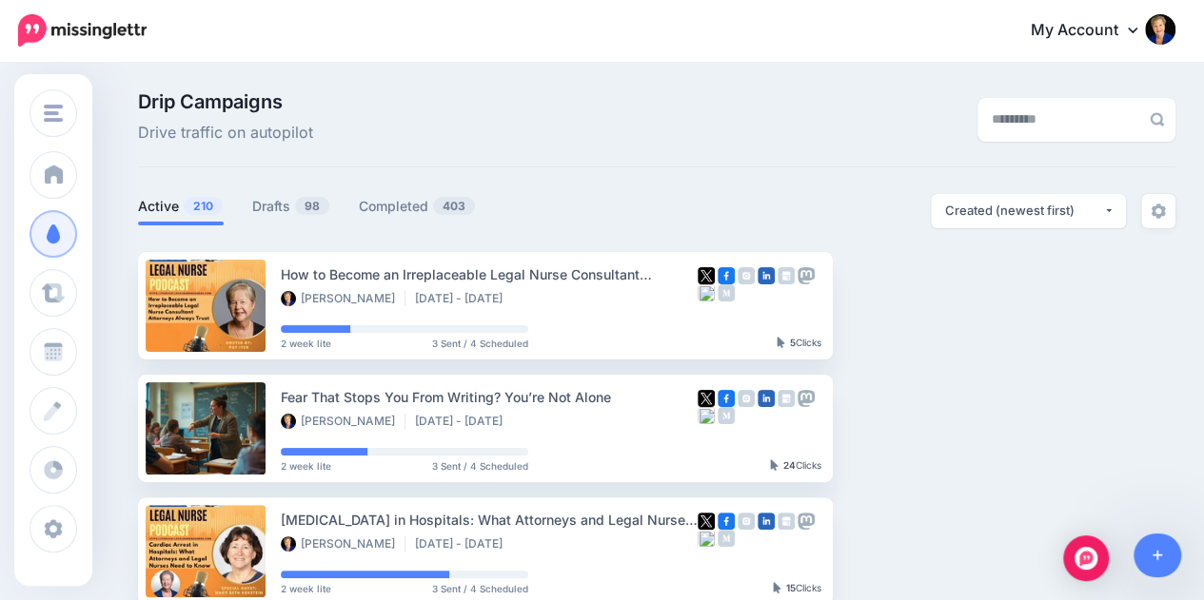
click at [661, 153] on div "Drip Campaigns Drive traffic on autopilot" at bounding box center [656, 129] width 1037 height 75
click at [307, 195] on link "Drafts 98" at bounding box center [291, 206] width 78 height 23
